Goal: Task Accomplishment & Management: Use online tool/utility

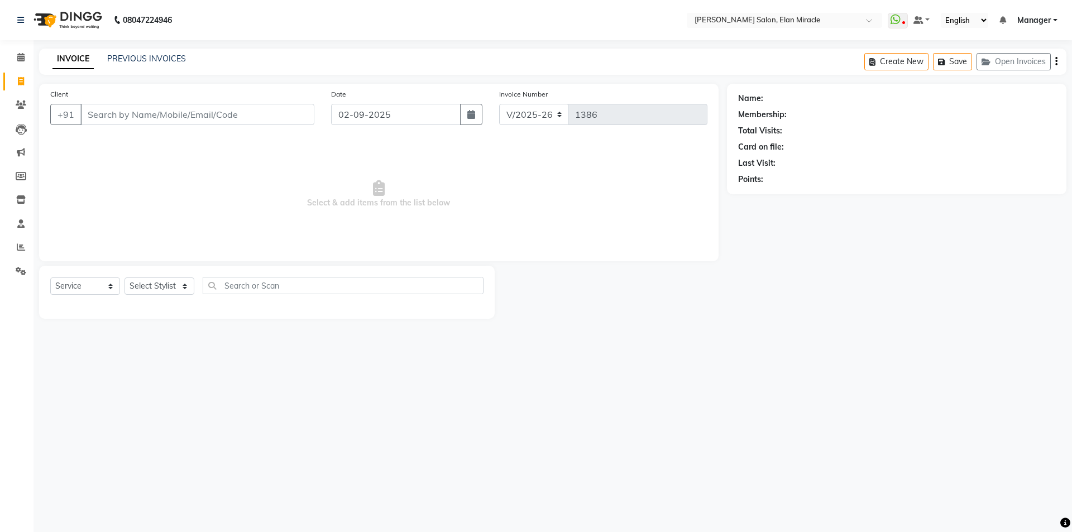
select select "7738"
select select "service"
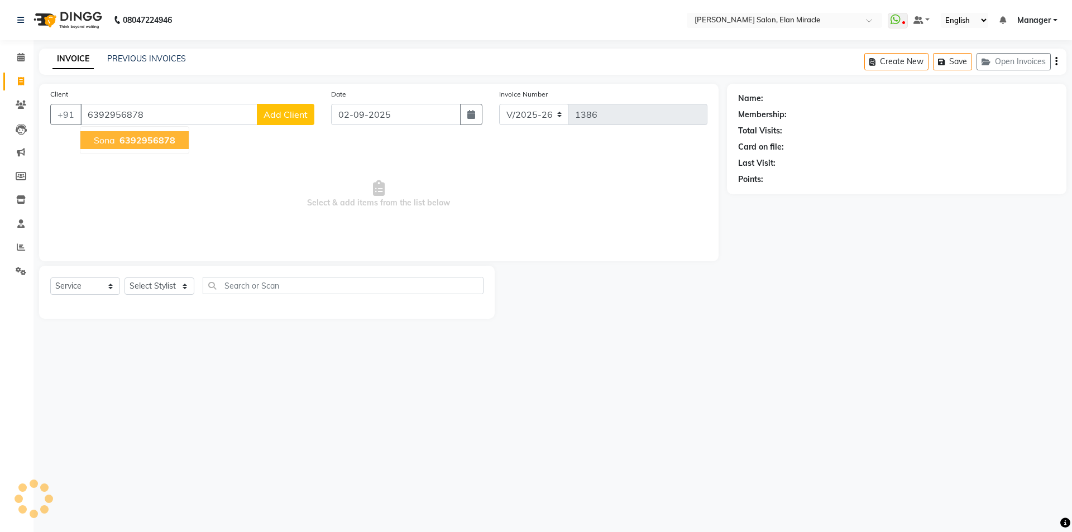
type input "6392956878"
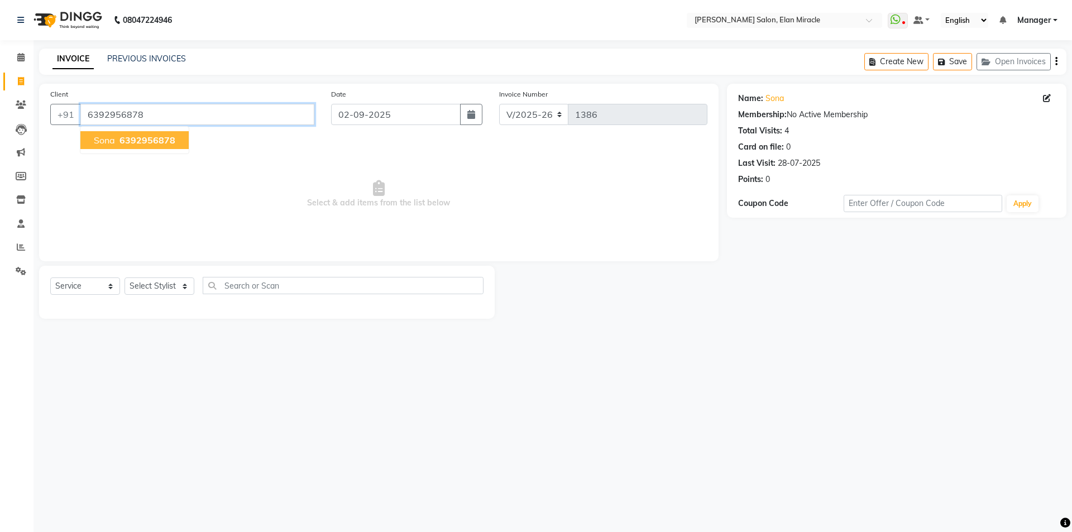
drag, startPoint x: 163, startPoint y: 116, endPoint x: 0, endPoint y: 85, distance: 165.8
click at [0, 85] on app-home "08047224946 Select Location × Madonna Salon, Elan Miracle WhatsApp Status ✕ Sta…" at bounding box center [536, 167] width 1072 height 335
click at [140, 59] on link "PREVIOUS INVOICES" at bounding box center [146, 59] width 79 height 10
click at [173, 280] on select "Select Stylist Anchal Mishra ANKIT KOMAL LUCKY MADHU Manager MONAL NAKUL NAVEEN…" at bounding box center [159, 285] width 70 height 17
select select "84023"
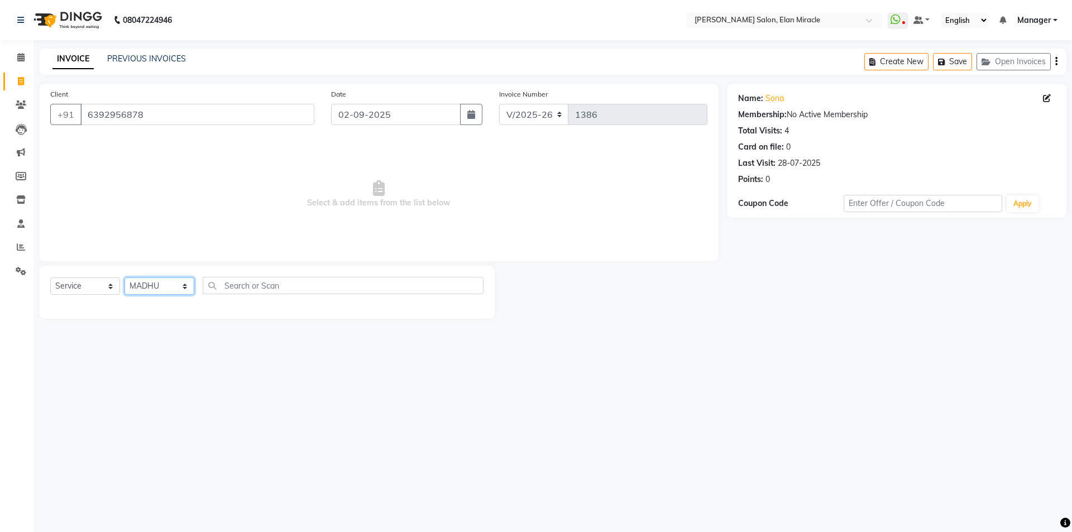
click at [124, 277] on select "Select Stylist Anchal Mishra ANKIT KOMAL LUCKY MADHU Manager MONAL NAKUL NAVEEN…" at bounding box center [159, 285] width 70 height 17
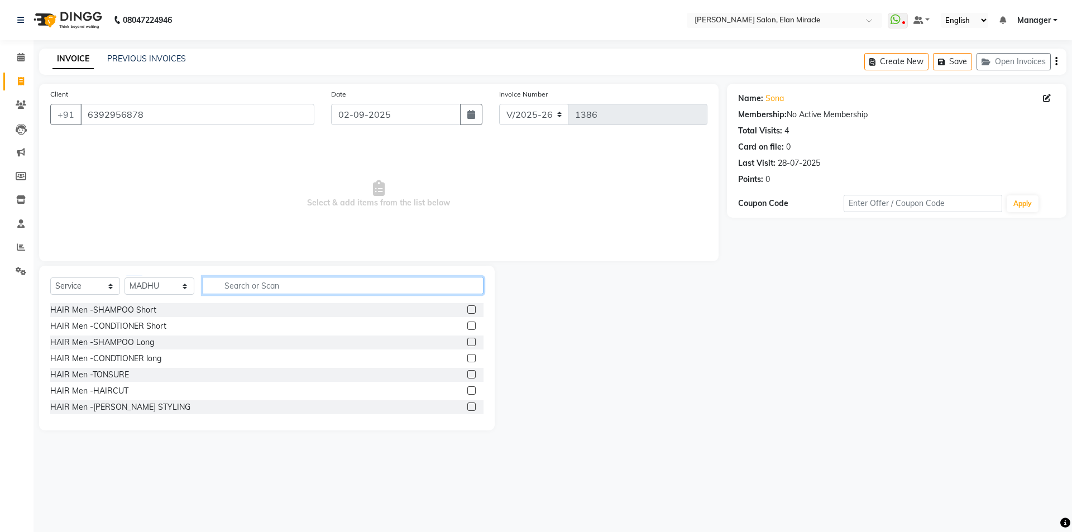
click at [291, 289] on input "text" at bounding box center [343, 285] width 281 height 17
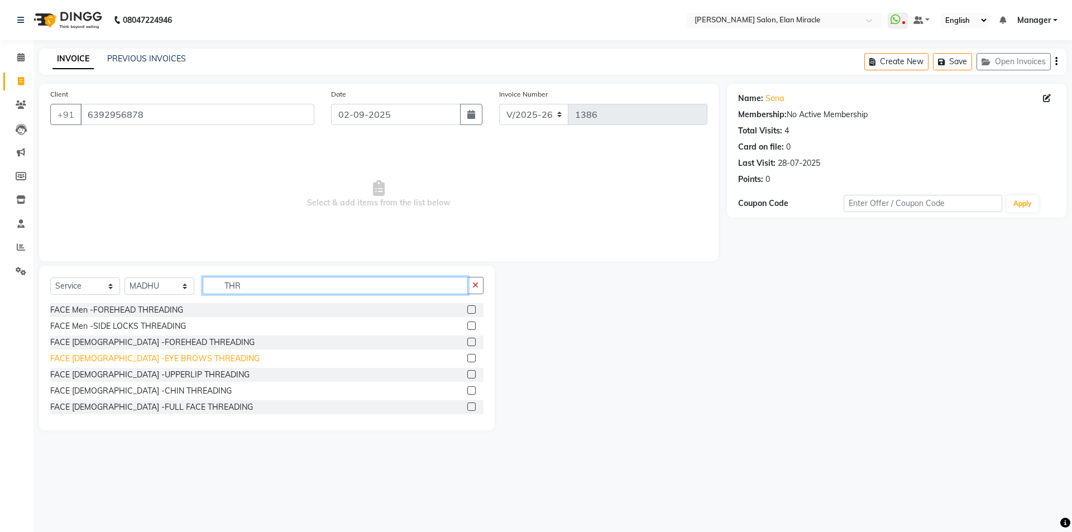
type input "THR"
click at [174, 359] on div "FACE Female -EYE BROWS THREADING" at bounding box center [154, 359] width 209 height 12
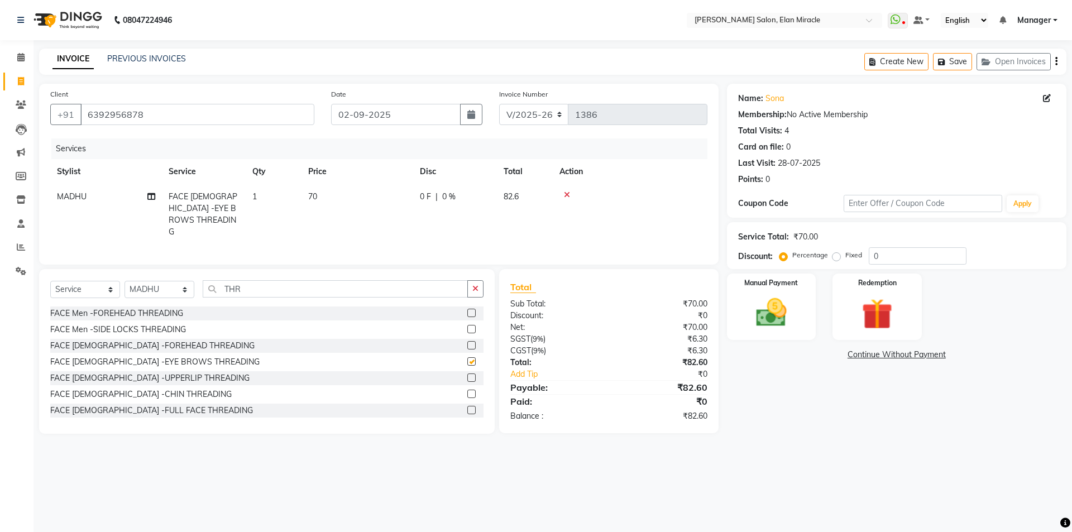
checkbox input "false"
drag, startPoint x: 262, startPoint y: 282, endPoint x: 194, endPoint y: 282, distance: 68.1
click at [194, 282] on div "Select Service Product Membership Package Voucher Prepaid Gift Card Select Styl…" at bounding box center [266, 293] width 433 height 26
type input "WAX"
click at [458, 374] on div "FACE Female -UPPERLIP WAX" at bounding box center [266, 378] width 433 height 14
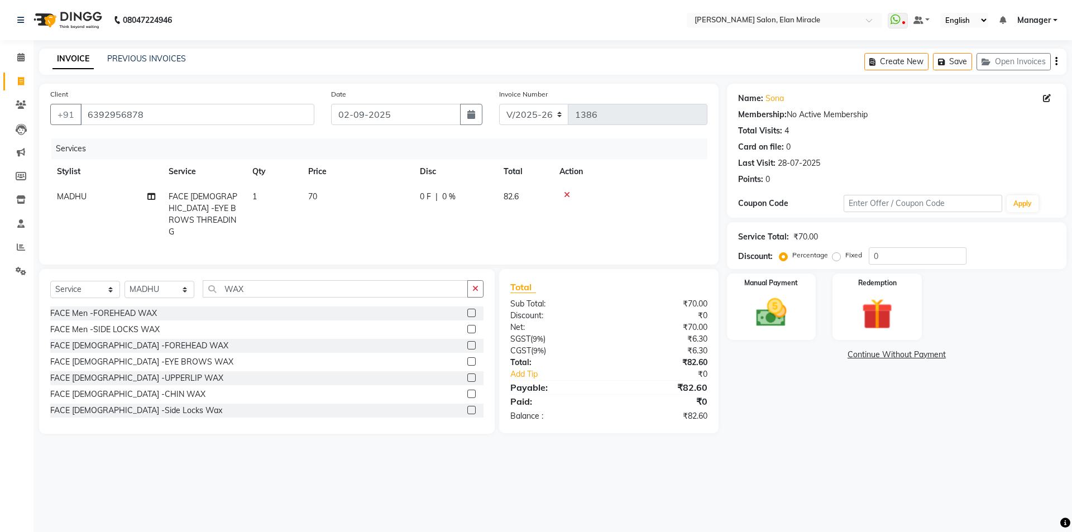
click at [467, 374] on label at bounding box center [471, 377] width 8 height 8
click at [467, 374] on input "checkbox" at bounding box center [470, 377] width 7 height 7
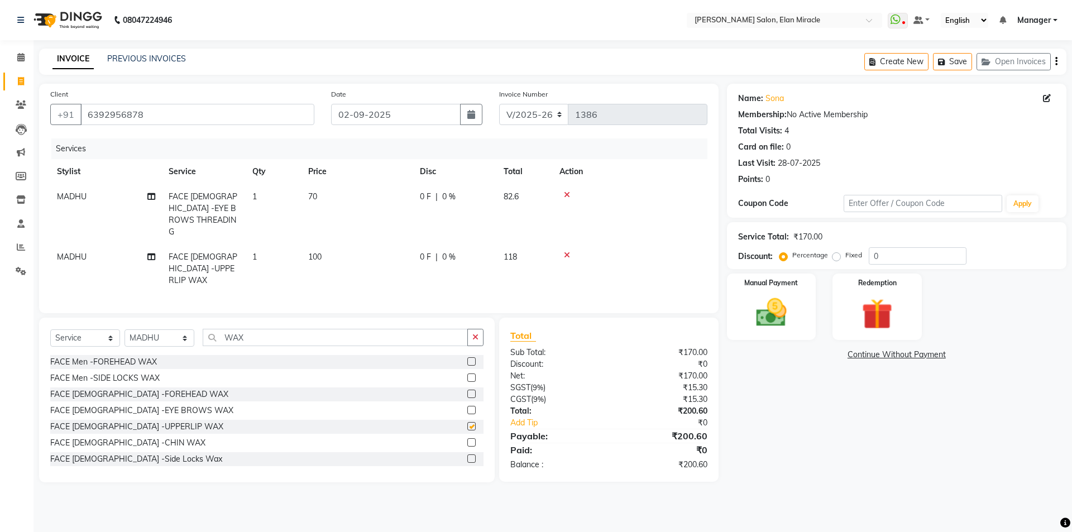
checkbox input "false"
drag, startPoint x: 883, startPoint y: 262, endPoint x: 844, endPoint y: 268, distance: 40.2
click at [844, 268] on div "Service Total: ₹170.00 Discount: Percentage Fixed 0" at bounding box center [896, 245] width 339 height 47
type input "10"
click at [781, 295] on img at bounding box center [771, 312] width 52 height 37
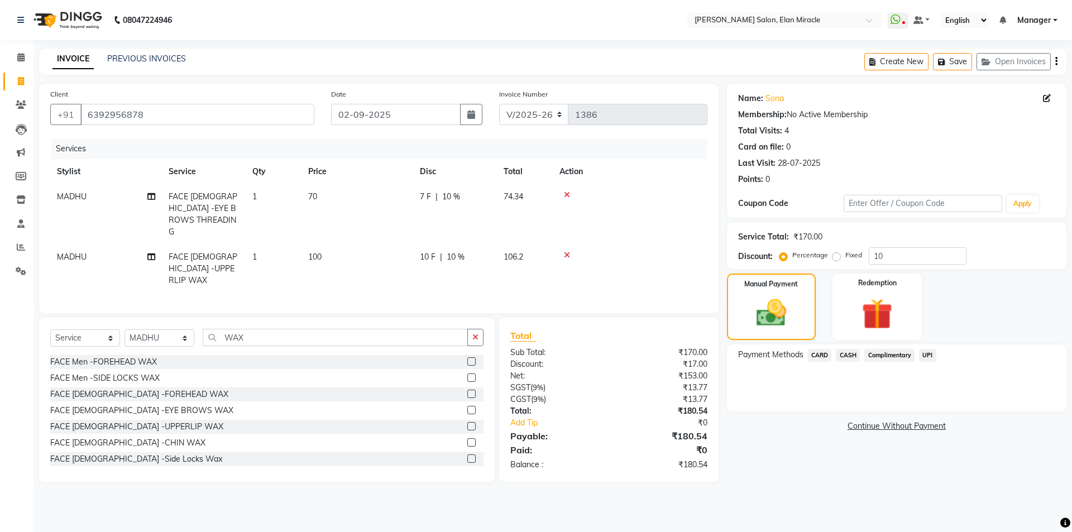
click at [932, 356] on span "UPI" at bounding box center [927, 355] width 17 height 13
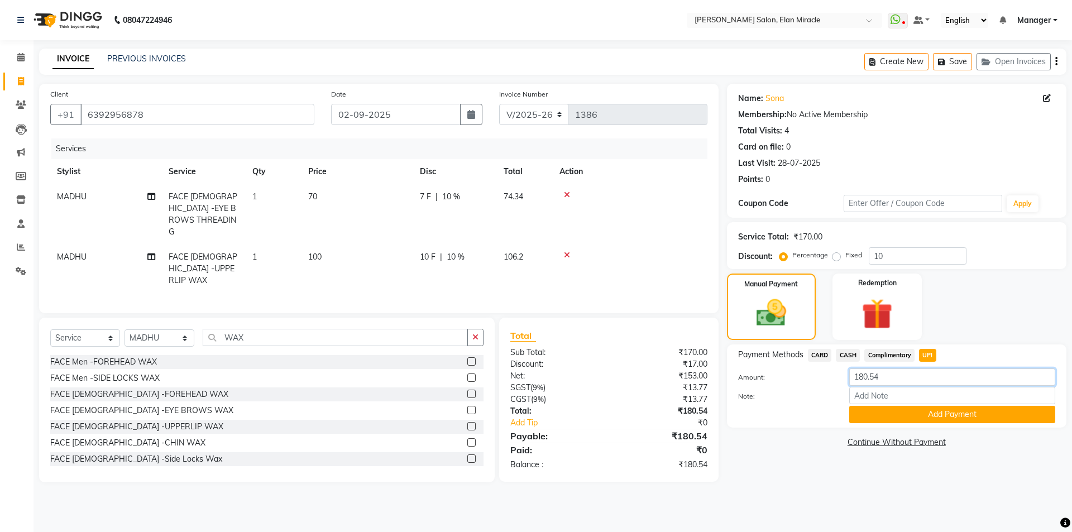
drag, startPoint x: 896, startPoint y: 376, endPoint x: 705, endPoint y: 385, distance: 190.5
click at [705, 385] on div "Client +91 6392956878 Date 02-09-2025 Invoice Number V/2025 V/2025-26 1386 Serv…" at bounding box center [553, 283] width 1044 height 398
type input "180"
click at [939, 414] on button "Add Payment" at bounding box center [952, 414] width 206 height 17
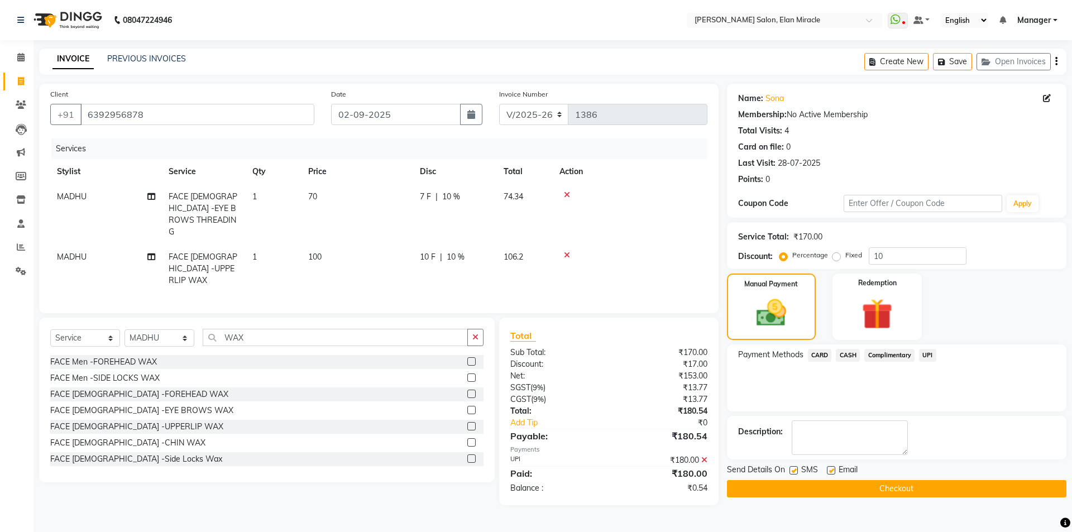
click at [878, 349] on span "Complimentary" at bounding box center [889, 355] width 50 height 13
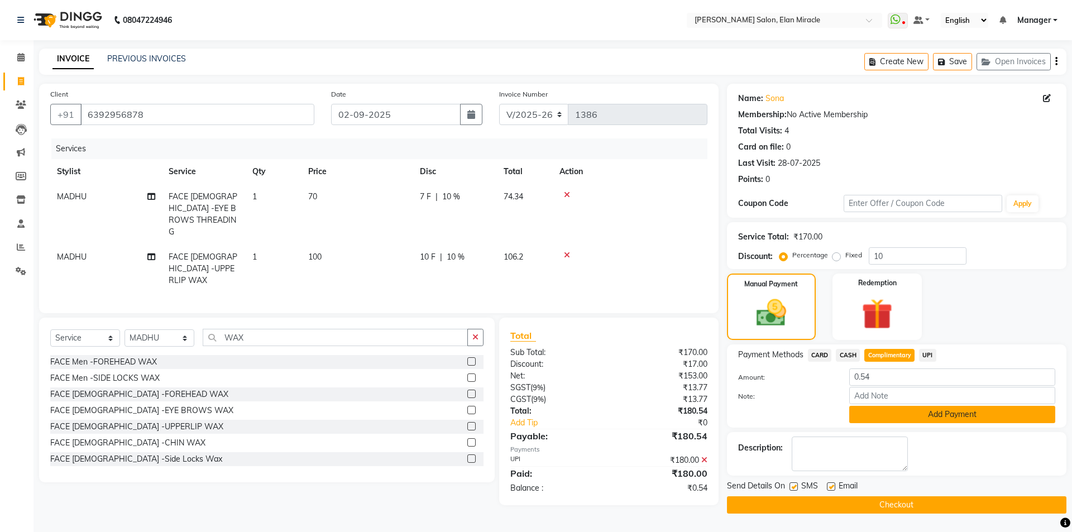
click at [914, 417] on button "Add Payment" at bounding box center [952, 414] width 206 height 17
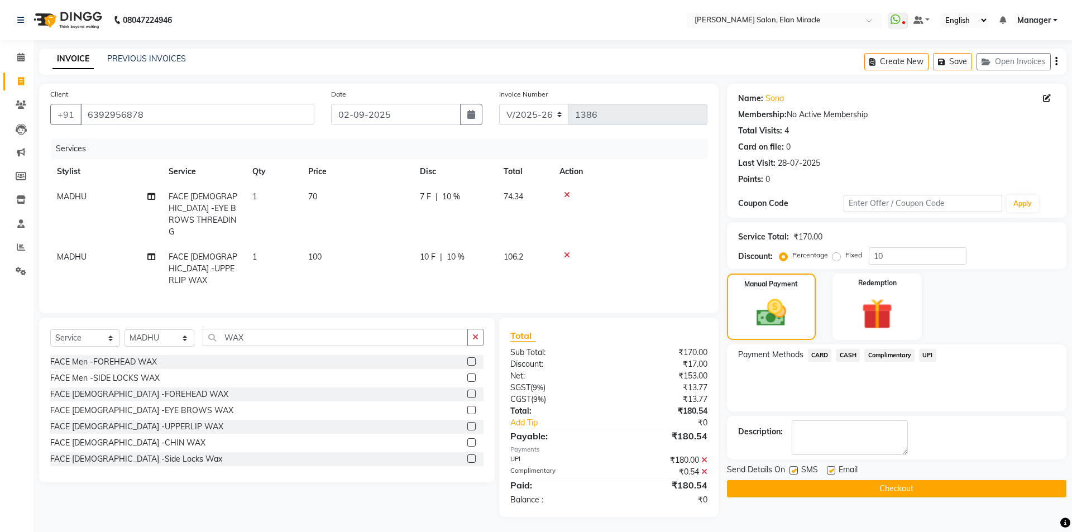
click at [876, 489] on button "Checkout" at bounding box center [896, 488] width 339 height 17
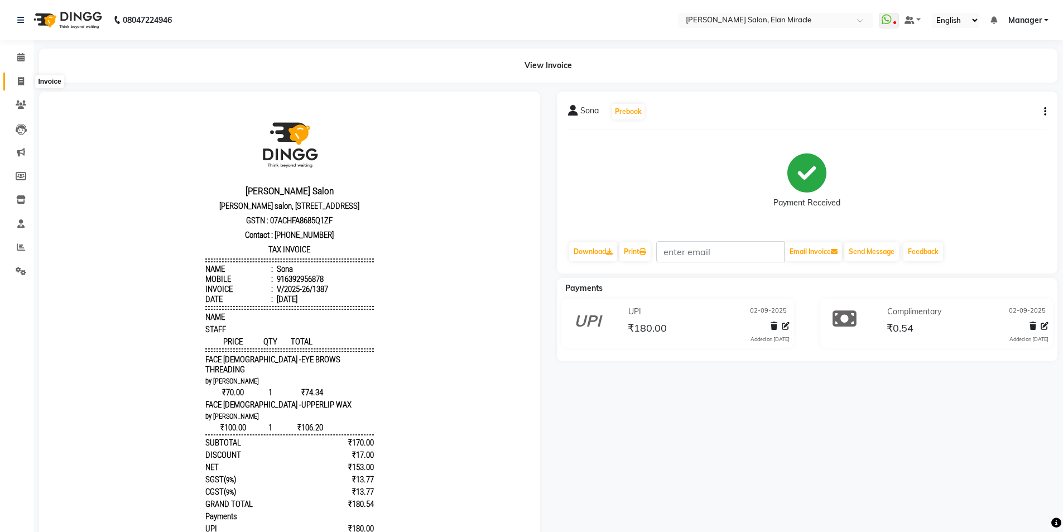
click at [13, 78] on span at bounding box center [21, 81] width 20 height 13
select select "7738"
select select "service"
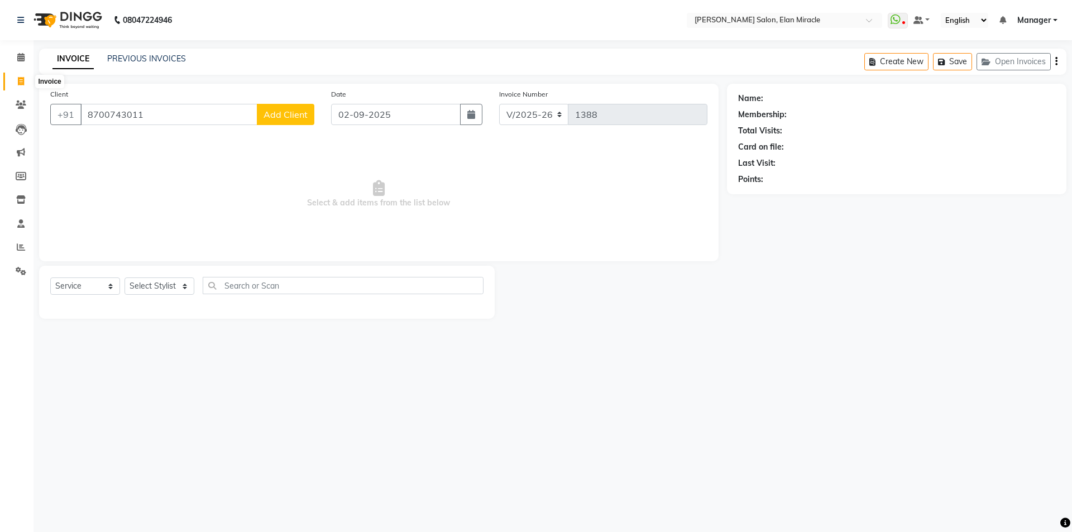
click at [15, 79] on span at bounding box center [21, 81] width 20 height 13
drag, startPoint x: 137, startPoint y: 109, endPoint x: 0, endPoint y: 112, distance: 136.8
click at [0, 112] on app-home "08047224946 Select Location × Madonna Salon, Elan Miracle WhatsApp Status ✕ Sta…" at bounding box center [536, 167] width 1072 height 335
drag, startPoint x: 206, startPoint y: 120, endPoint x: 51, endPoint y: 83, distance: 159.5
click at [51, 83] on main "INVOICE PREVIOUS INVOICES Create New Save Open Invoices Client +91 8826885800 A…" at bounding box center [552, 192] width 1038 height 287
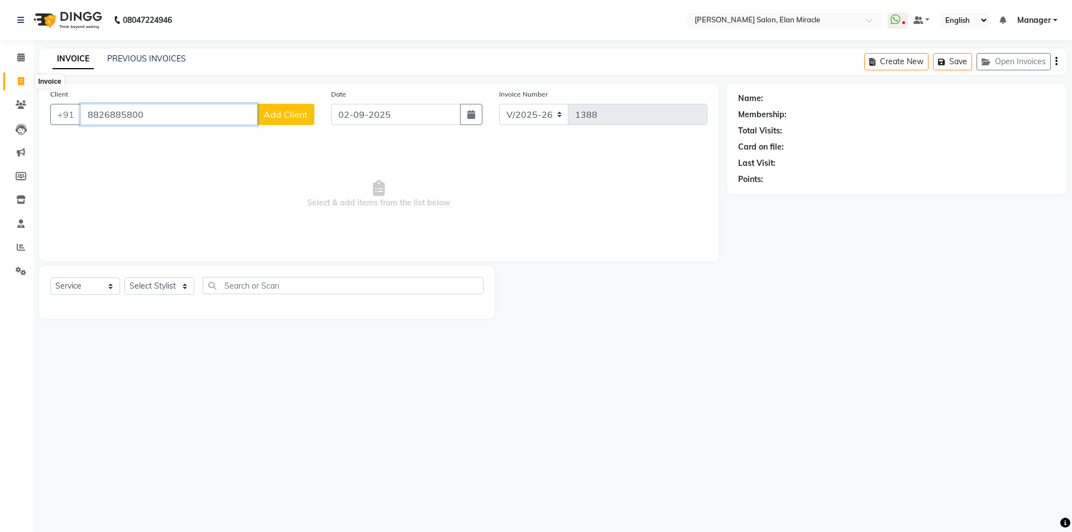
type input "8826885800"
click at [22, 81] on icon at bounding box center [21, 81] width 6 height 8
select select "service"
select select "7738"
type input "1388"
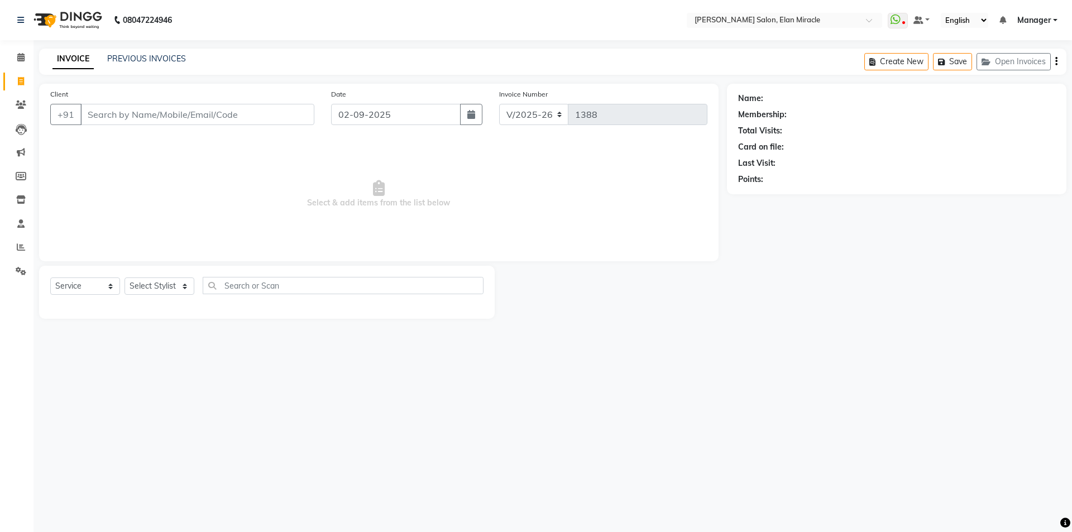
click at [0, 169] on ul "Calendar Invoice Clients Leads Marketing Members Inventory Staff Reports Settin…" at bounding box center [16, 167] width 33 height 243
click at [129, 58] on link "PREVIOUS INVOICES" at bounding box center [146, 59] width 79 height 10
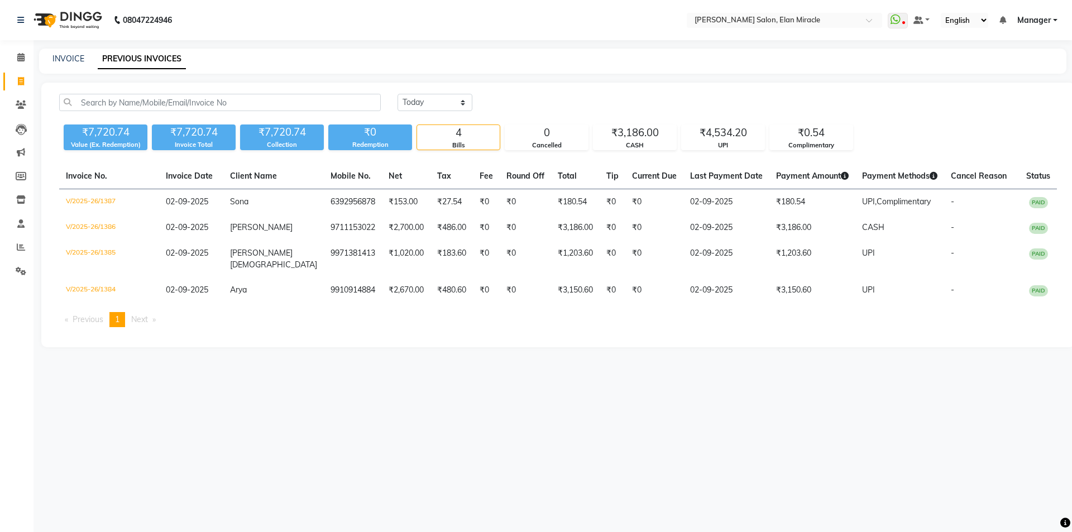
click at [71, 51] on div "INVOICE PREVIOUS INVOICES" at bounding box center [552, 61] width 1027 height 25
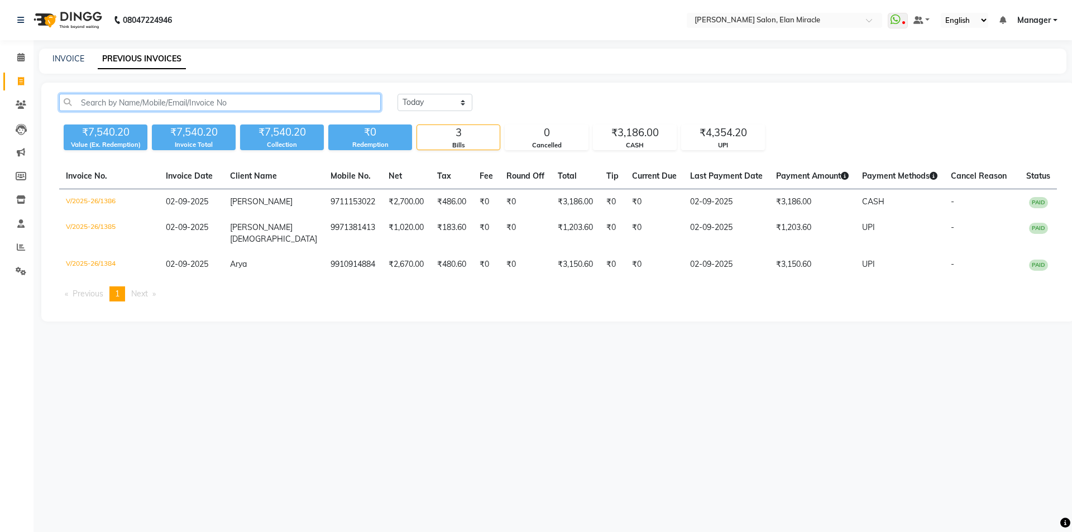
click at [252, 99] on input "text" at bounding box center [219, 102] width 321 height 17
paste input "6392956878"
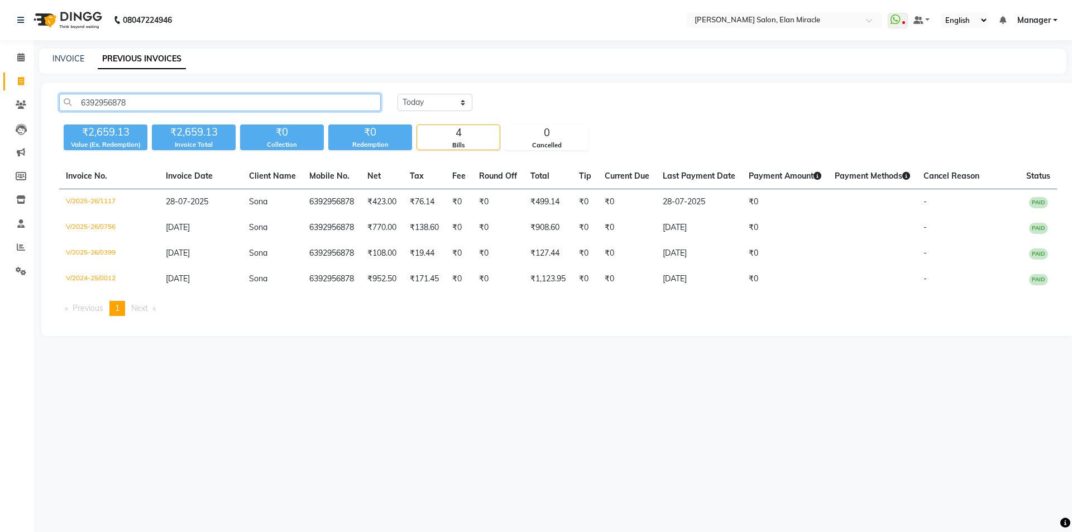
type input "6392956878"
click at [145, 58] on link "PREVIOUS INVOICES" at bounding box center [142, 59] width 88 height 20
click at [157, 98] on input "6392956878" at bounding box center [219, 102] width 321 height 17
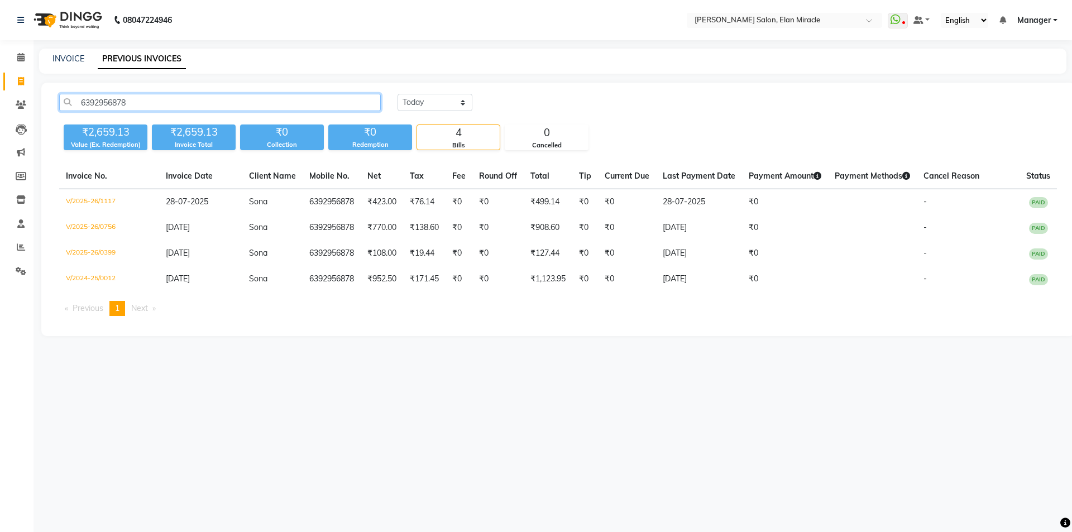
drag, startPoint x: 156, startPoint y: 99, endPoint x: 0, endPoint y: 98, distance: 156.3
click at [0, 98] on app-home "08047224946 Select Location × [PERSON_NAME] Salon, Elan Miracle WhatsApp Status…" at bounding box center [536, 176] width 1072 height 353
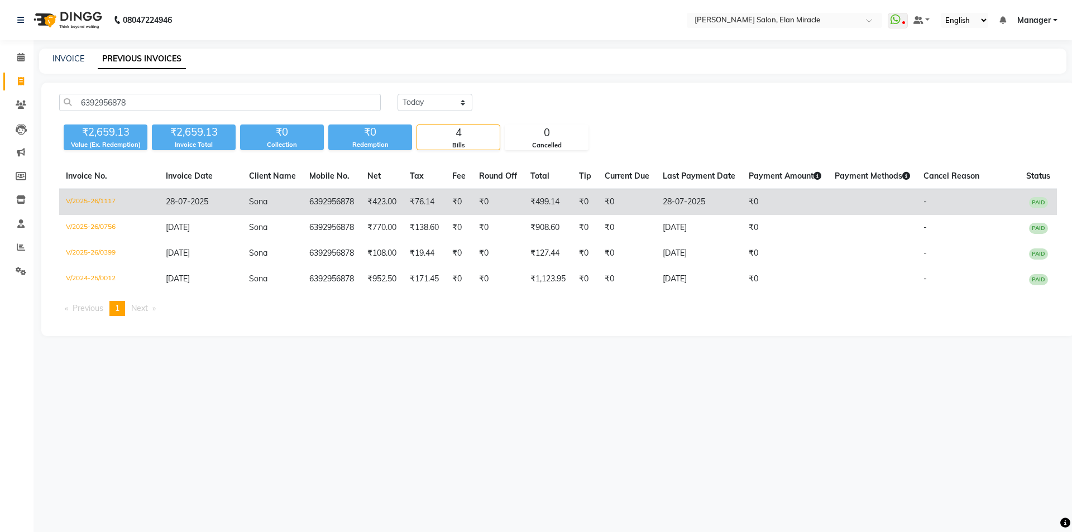
click at [102, 199] on td "V/2025-26/1117" at bounding box center [109, 202] width 100 height 26
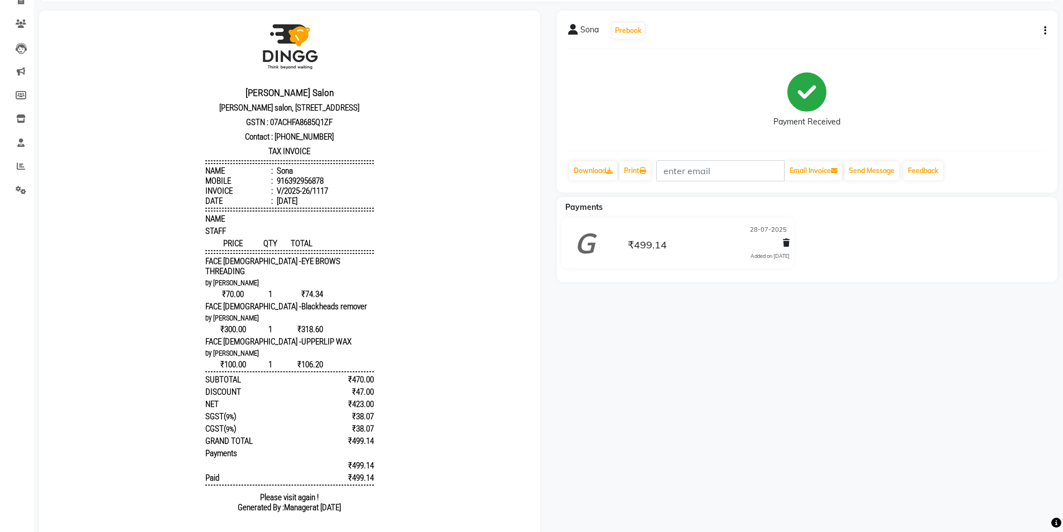
scroll to position [117, 0]
